Goal: Navigation & Orientation: Find specific page/section

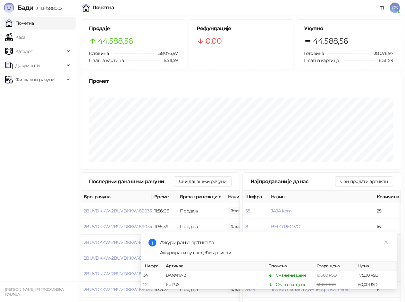
drag, startPoint x: 32, startPoint y: 23, endPoint x: 28, endPoint y: 44, distance: 21.6
click at [32, 23] on link "Почетна" at bounding box center [19, 23] width 29 height 13
click at [25, 39] on link "Каса" at bounding box center [15, 37] width 20 height 13
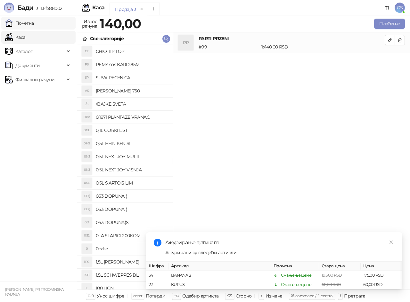
click at [34, 24] on link "Почетна" at bounding box center [19, 23] width 29 height 13
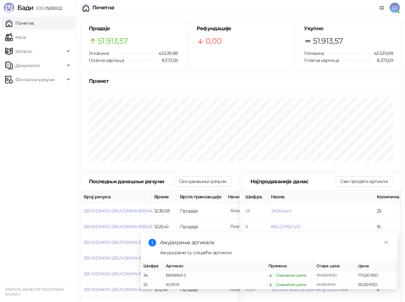
click at [21, 22] on link "Почетна" at bounding box center [19, 23] width 29 height 13
click at [25, 35] on link "Каса" at bounding box center [15, 37] width 20 height 13
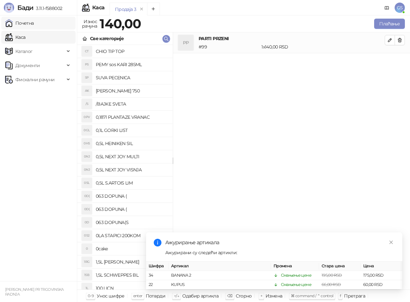
click at [34, 22] on link "Почетна" at bounding box center [19, 23] width 29 height 13
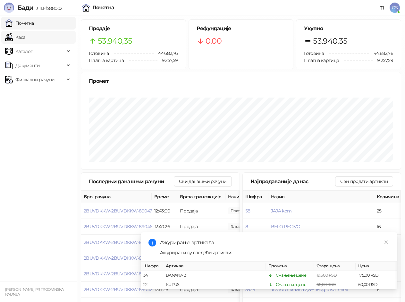
click at [25, 35] on link "Каса" at bounding box center [15, 37] width 20 height 13
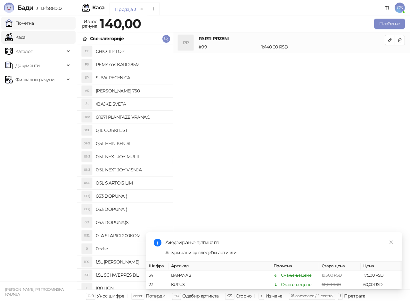
click at [34, 24] on link "Почетна" at bounding box center [19, 23] width 29 height 13
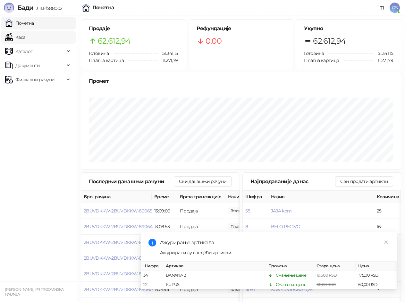
drag, startPoint x: 26, startPoint y: 39, endPoint x: 29, endPoint y: 37, distance: 3.9
click at [25, 39] on link "Каса" at bounding box center [15, 37] width 20 height 13
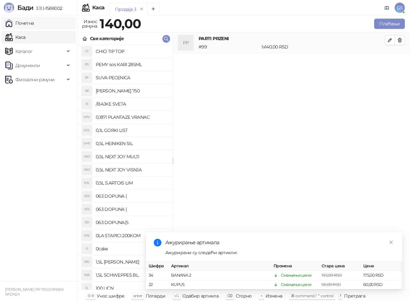
click at [34, 24] on link "Почетна" at bounding box center [19, 23] width 29 height 13
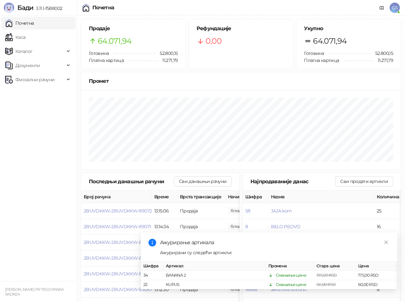
drag, startPoint x: 27, startPoint y: 24, endPoint x: 29, endPoint y: 33, distance: 9.2
click at [28, 24] on link "Почетна" at bounding box center [19, 23] width 29 height 13
click at [25, 38] on link "Каса" at bounding box center [15, 37] width 20 height 13
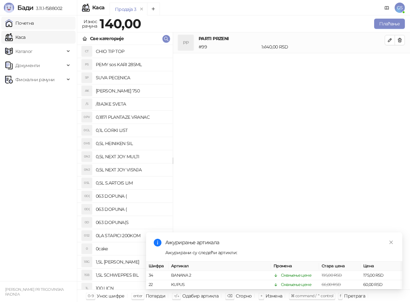
click at [32, 24] on link "Почетна" at bounding box center [19, 23] width 29 height 13
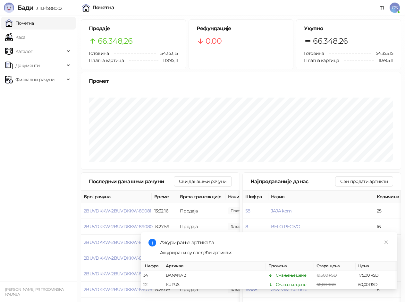
click at [30, 24] on link "Почетна" at bounding box center [19, 23] width 29 height 13
click at [25, 38] on link "Каса" at bounding box center [15, 37] width 20 height 13
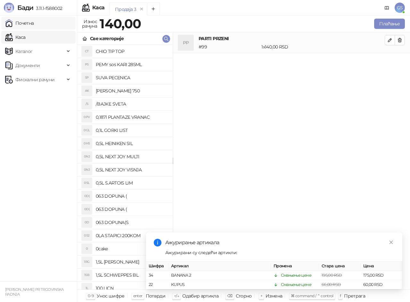
click at [34, 23] on link "Почетна" at bounding box center [19, 23] width 29 height 13
